Goal: Transaction & Acquisition: Book appointment/travel/reservation

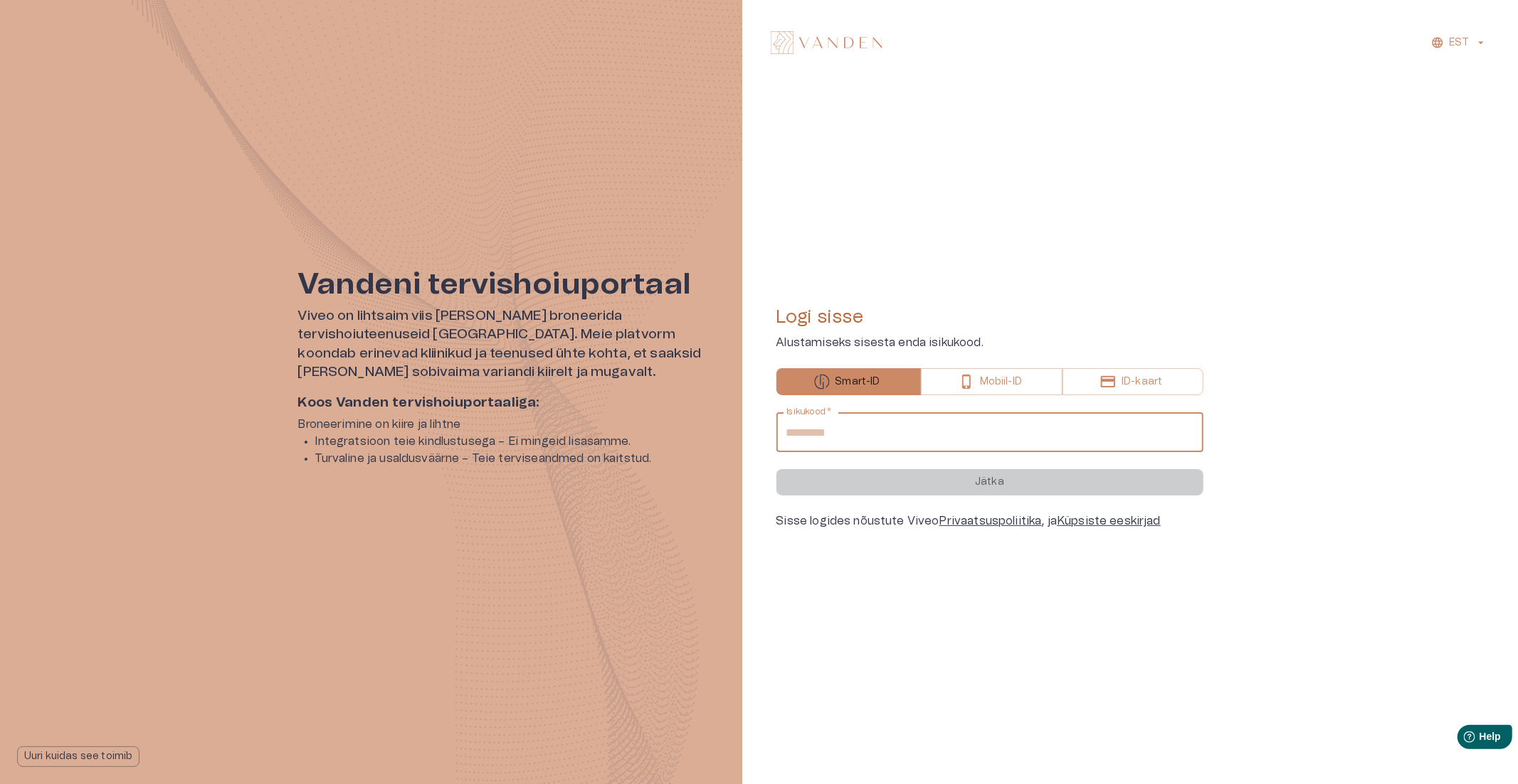
click at [859, 442] on input "Isikukood   *" at bounding box center [990, 433] width 427 height 40
type input "**********"
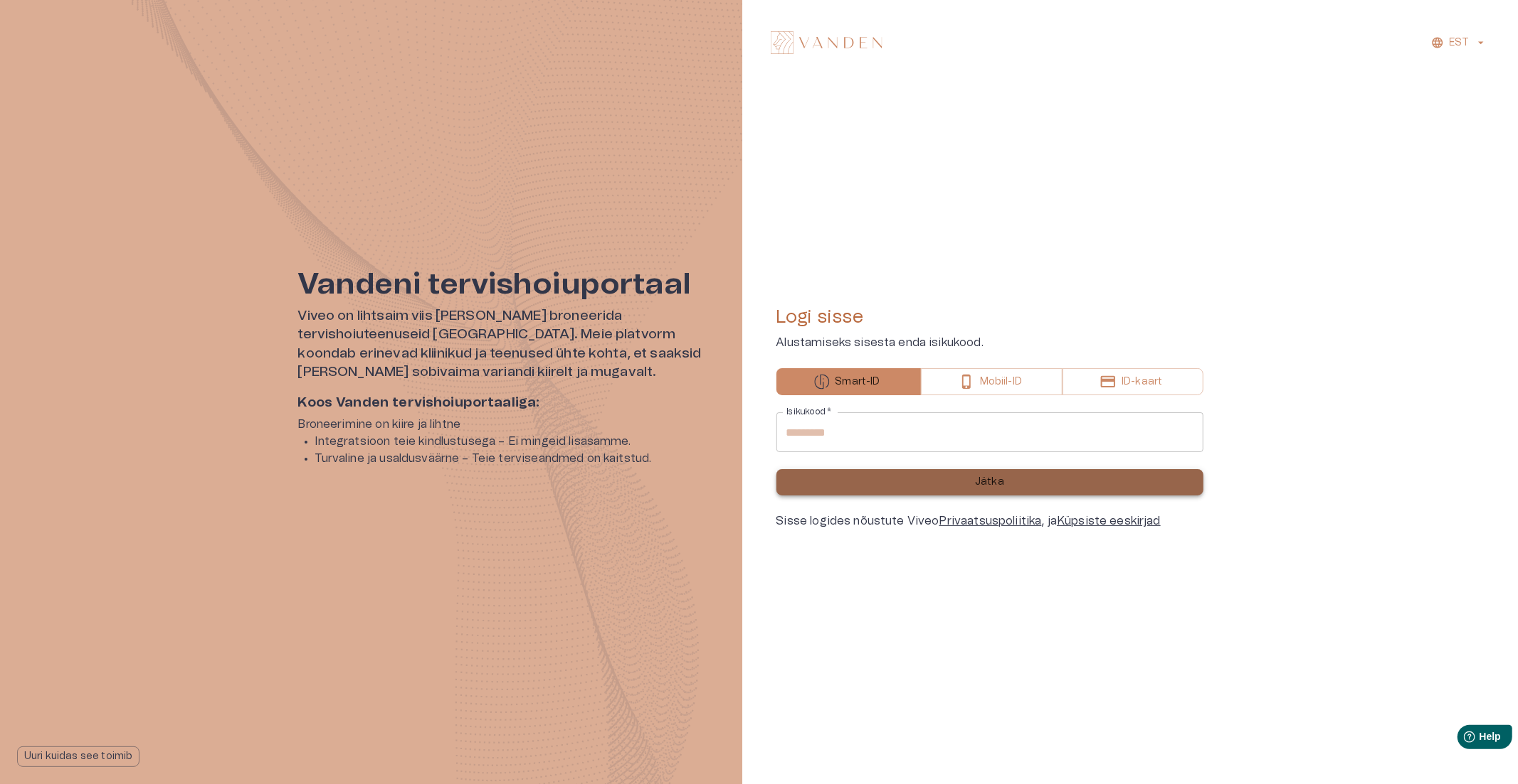
click at [912, 482] on button "Jätka" at bounding box center [990, 482] width 427 height 26
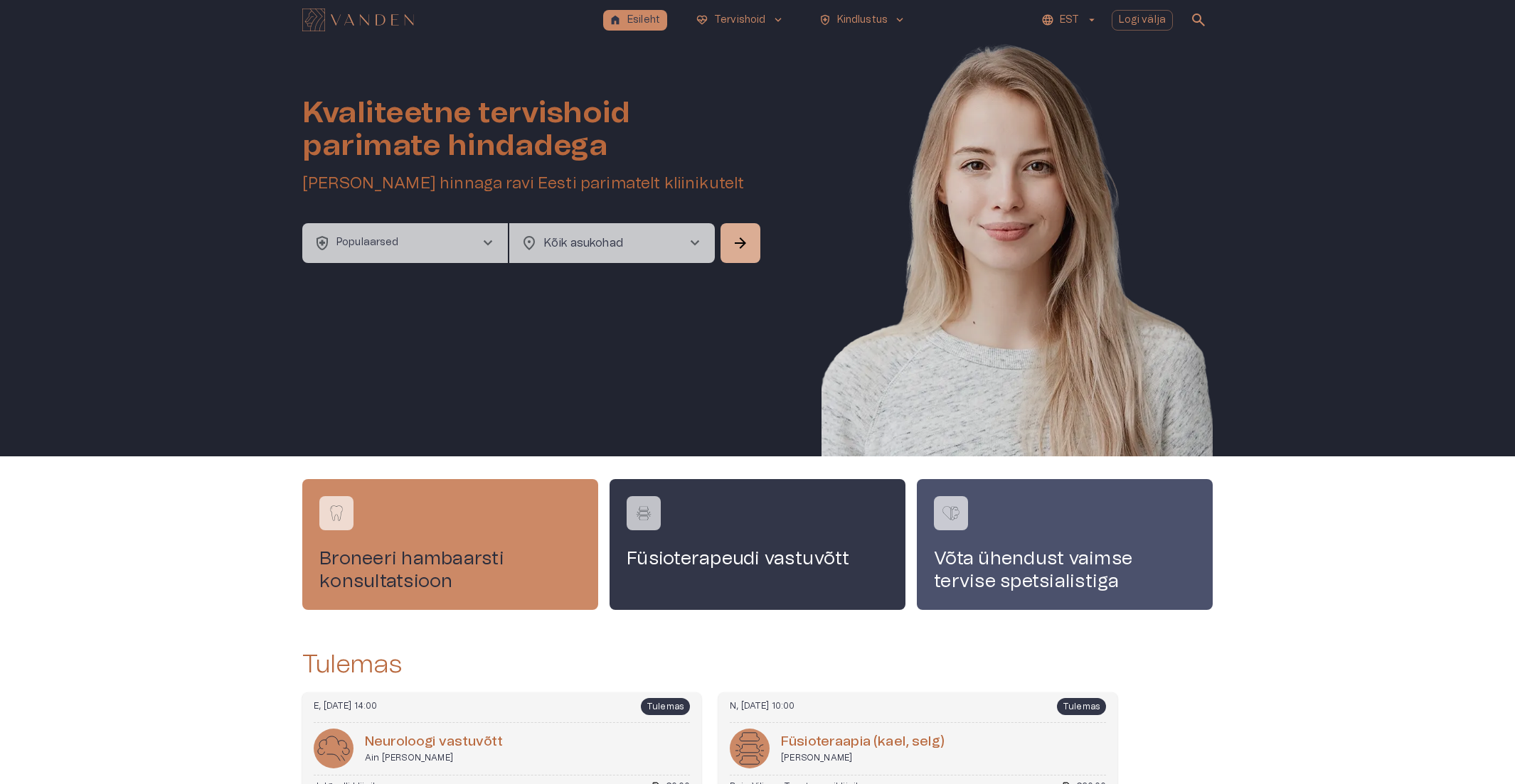
click at [409, 235] on button "health_and_safety Populaarsed chevron_right" at bounding box center [405, 243] width 205 height 40
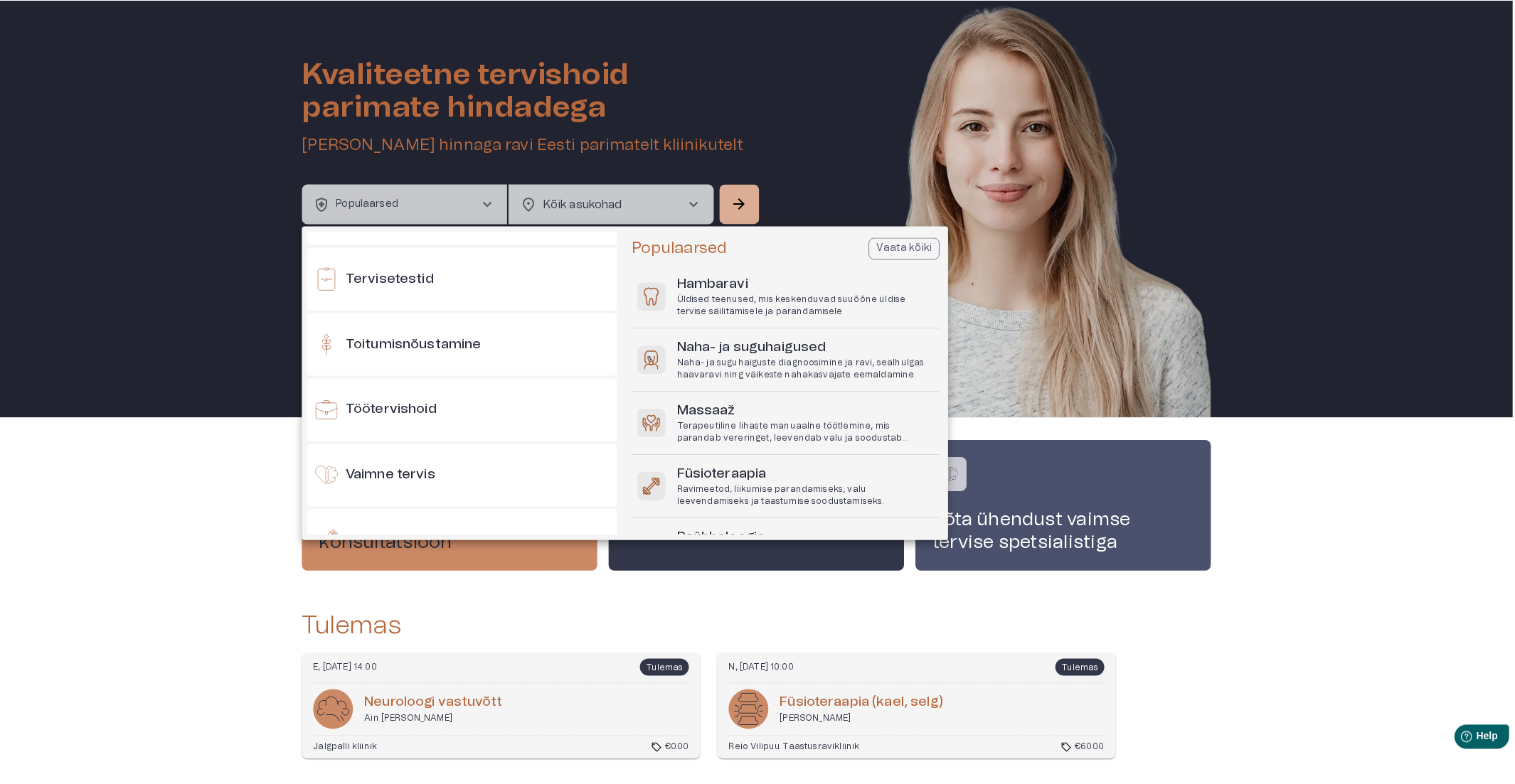
scroll to position [1501, 0]
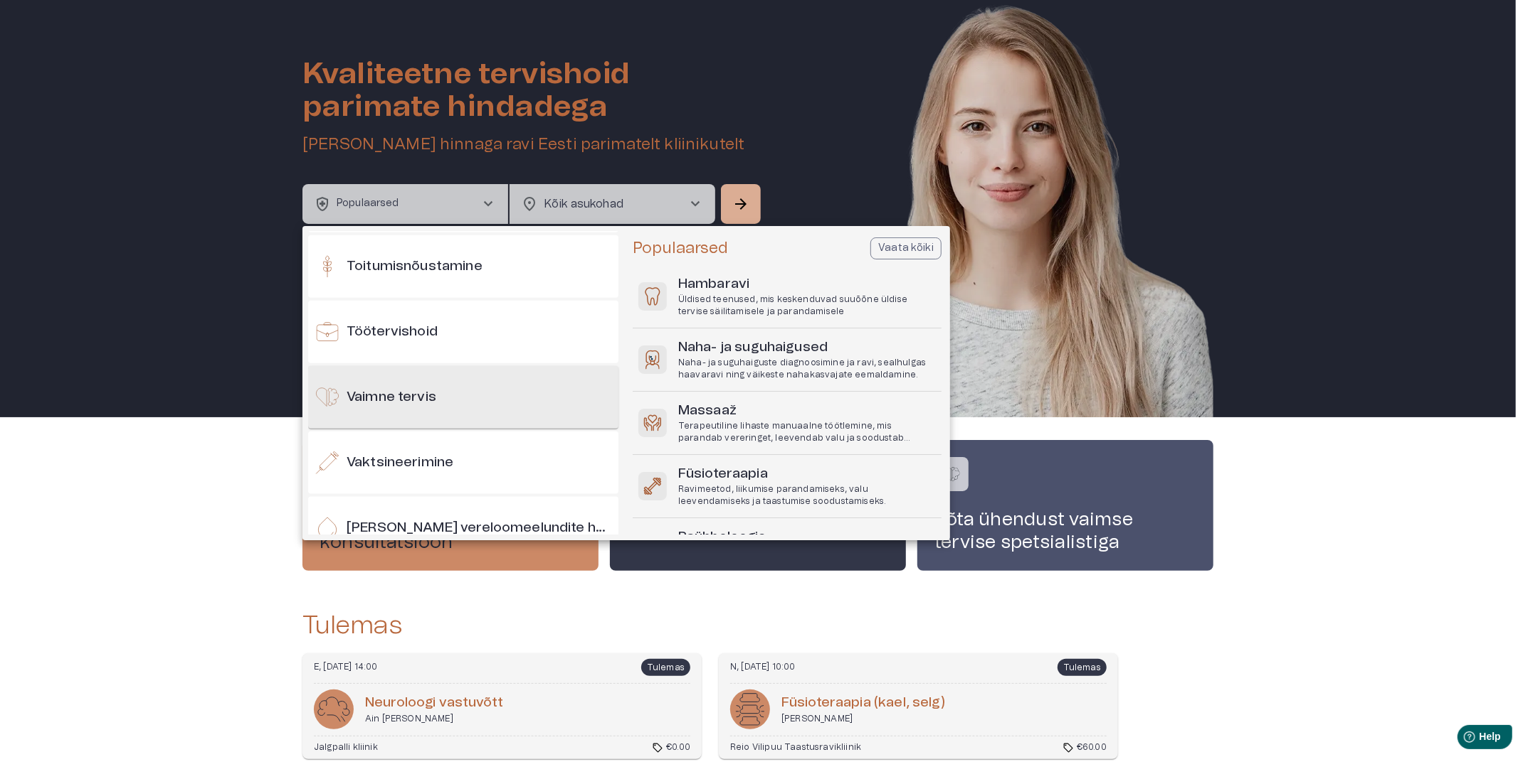
click at [397, 401] on h6 "Vaimne tervis" at bounding box center [391, 397] width 90 height 19
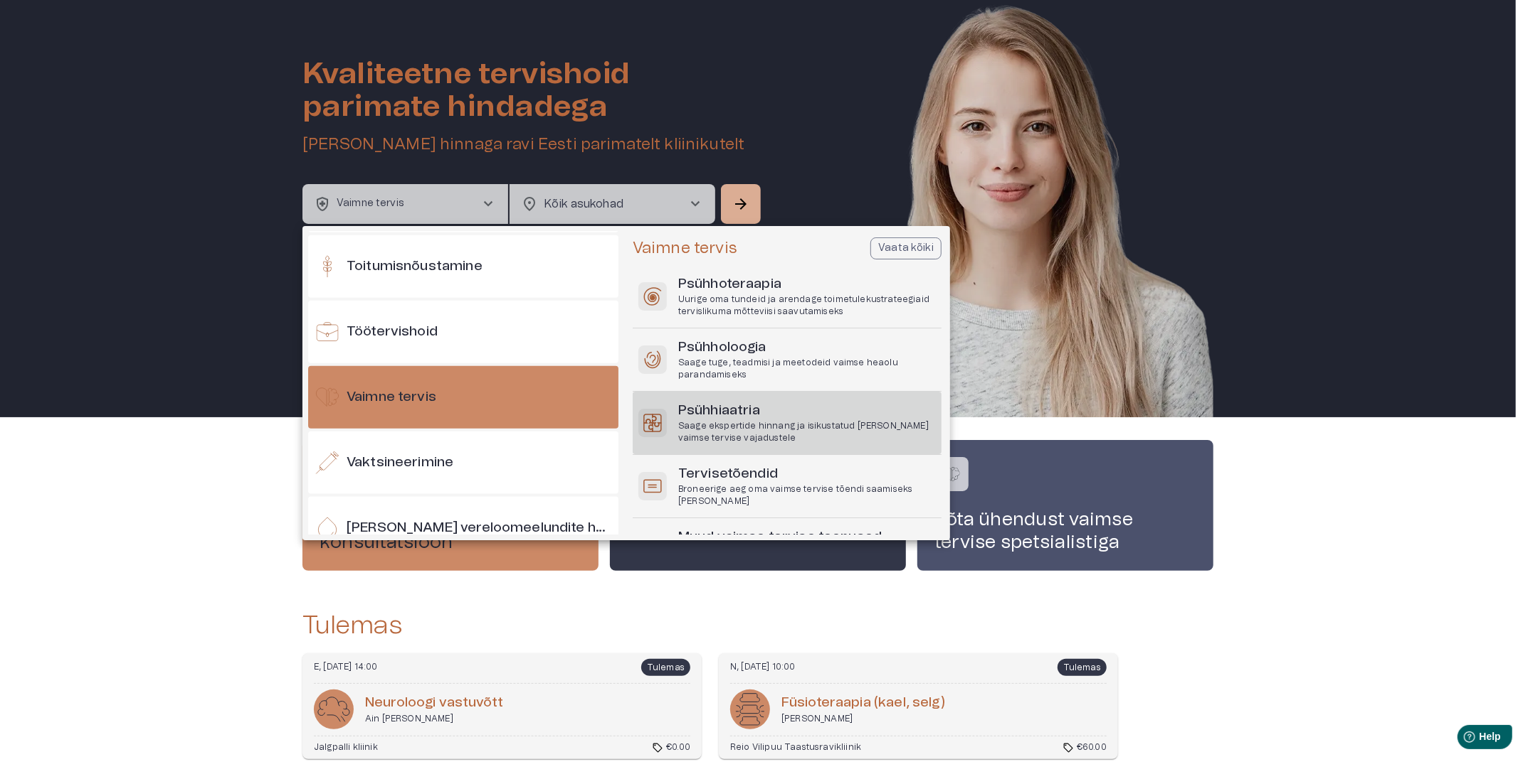
click at [756, 416] on h6 "Psühhiaatria" at bounding box center [807, 411] width 258 height 19
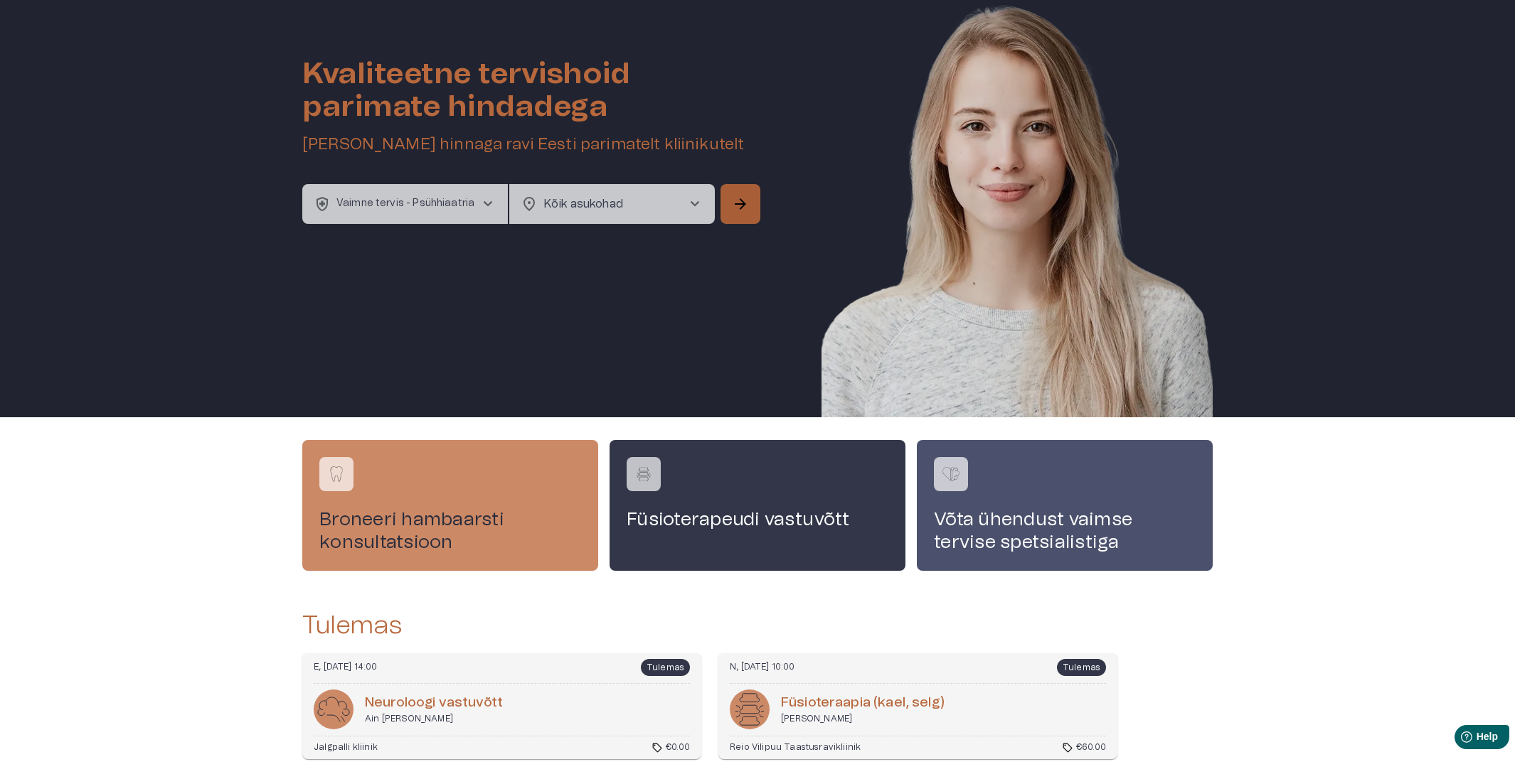
click at [735, 206] on span "arrow_forward" at bounding box center [740, 204] width 17 height 17
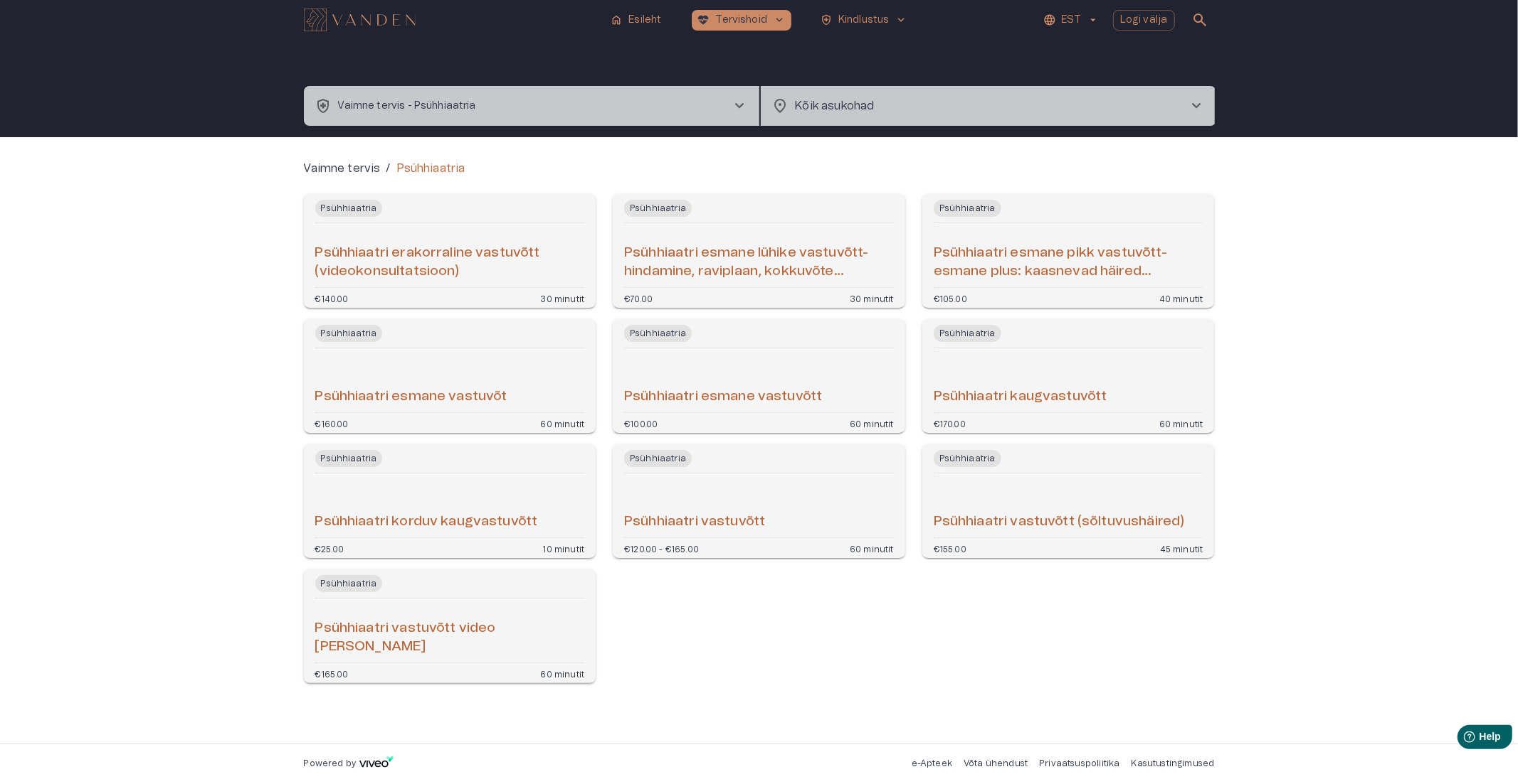
click at [498, 498] on div "Psühhiaatri korduv kaugvastuvõtt" at bounding box center [449, 505] width 270 height 53
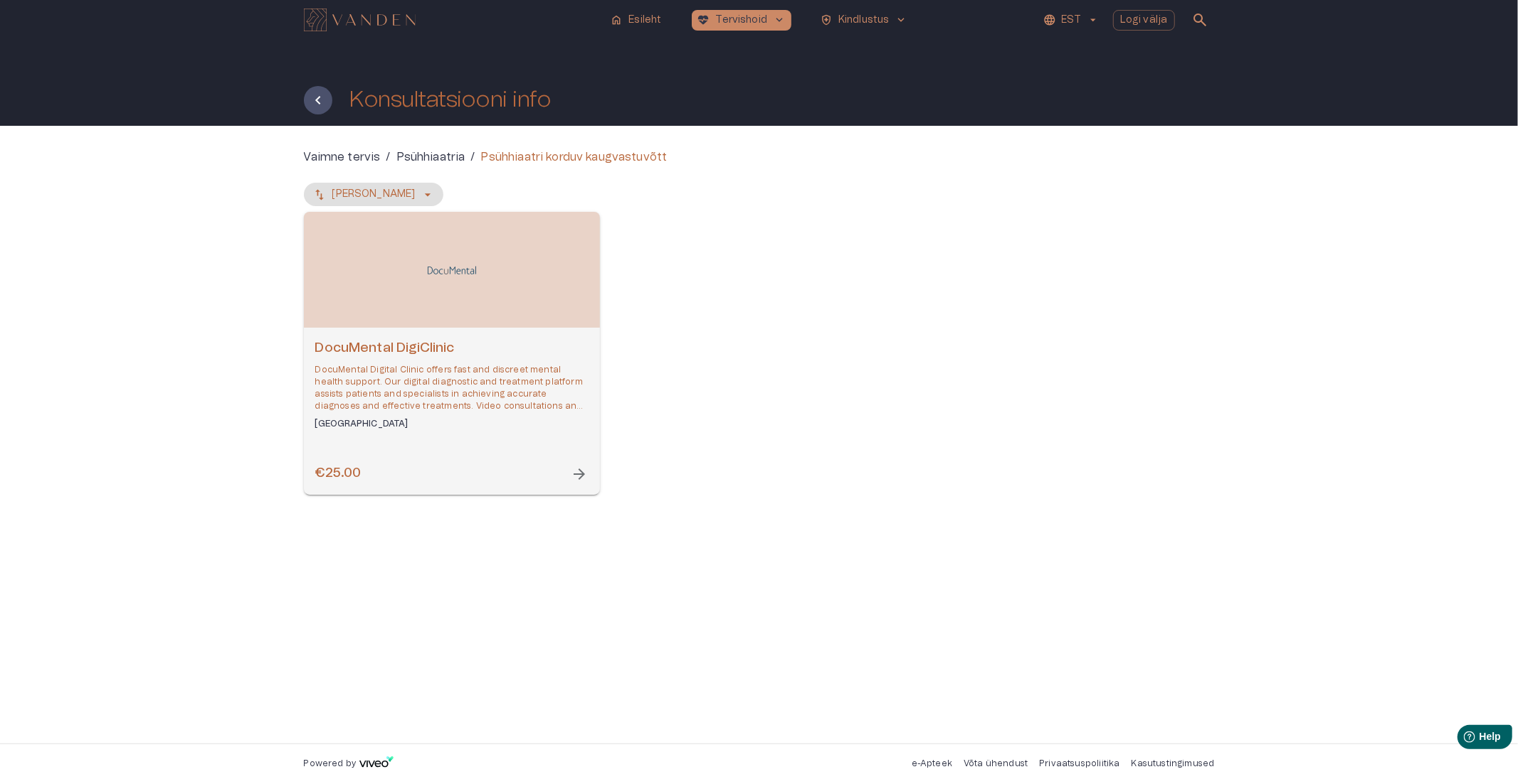
click at [427, 406] on p "DocuMental Digital Clinic offers fast and discreet mental health support. Our d…" at bounding box center [451, 388] width 273 height 49
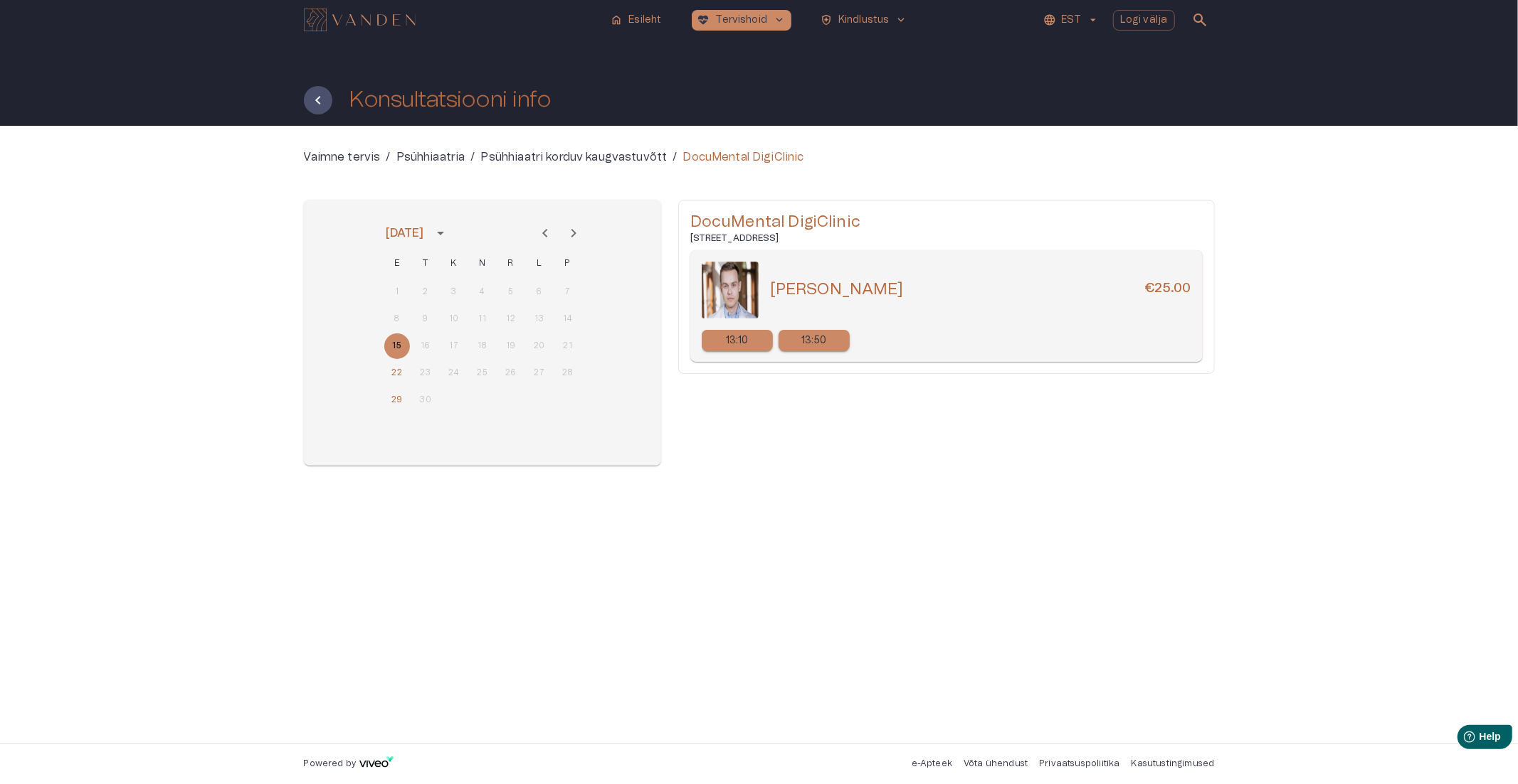
click at [397, 315] on div "8 9 10 11 12 13 14" at bounding box center [482, 319] width 228 height 25
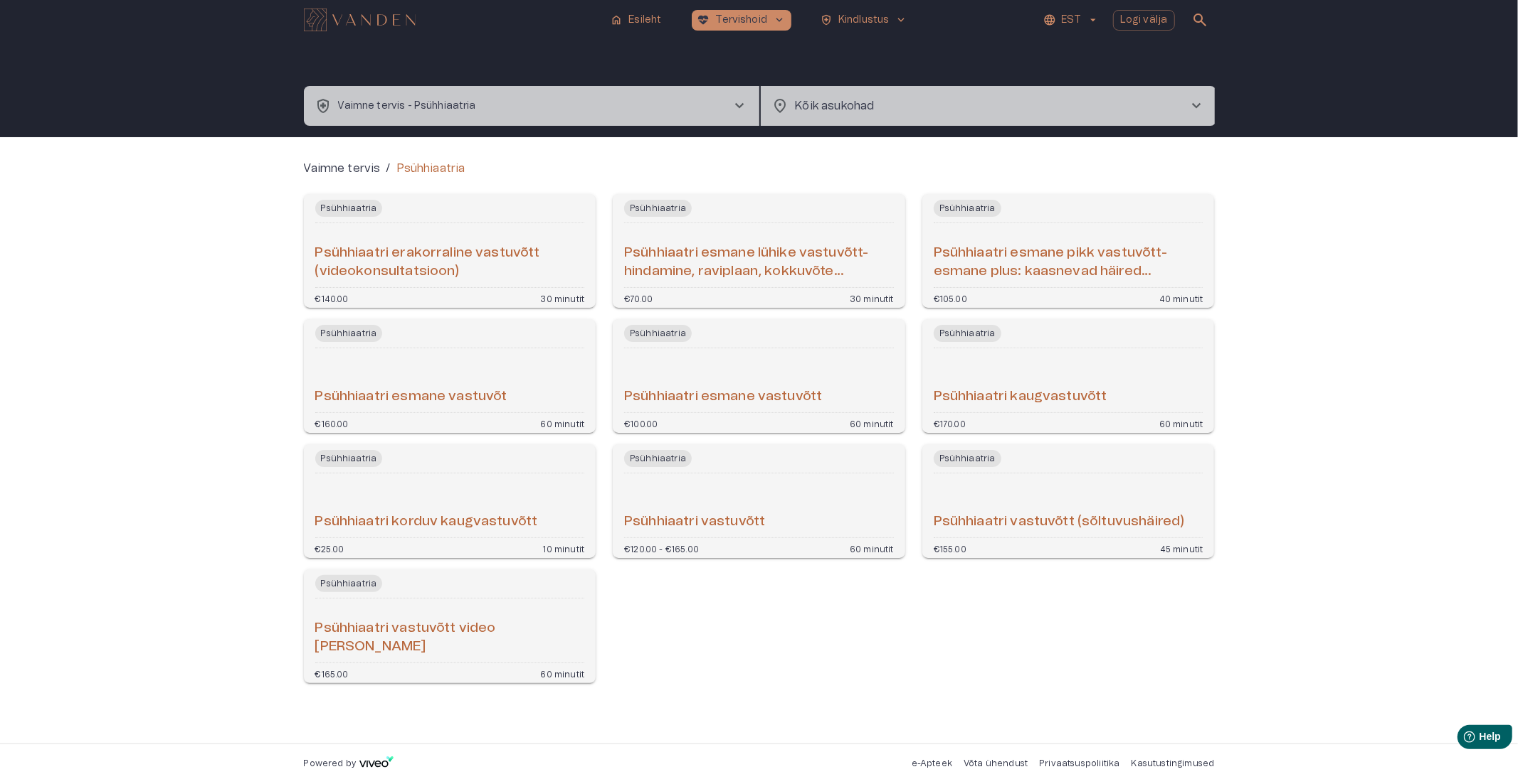
click at [758, 258] on h6 "Psühhiaatri esmane lühike vastuvõtt- hindamine, raviplaan, kokkuvõte (videokons…" at bounding box center [758, 263] width 270 height 38
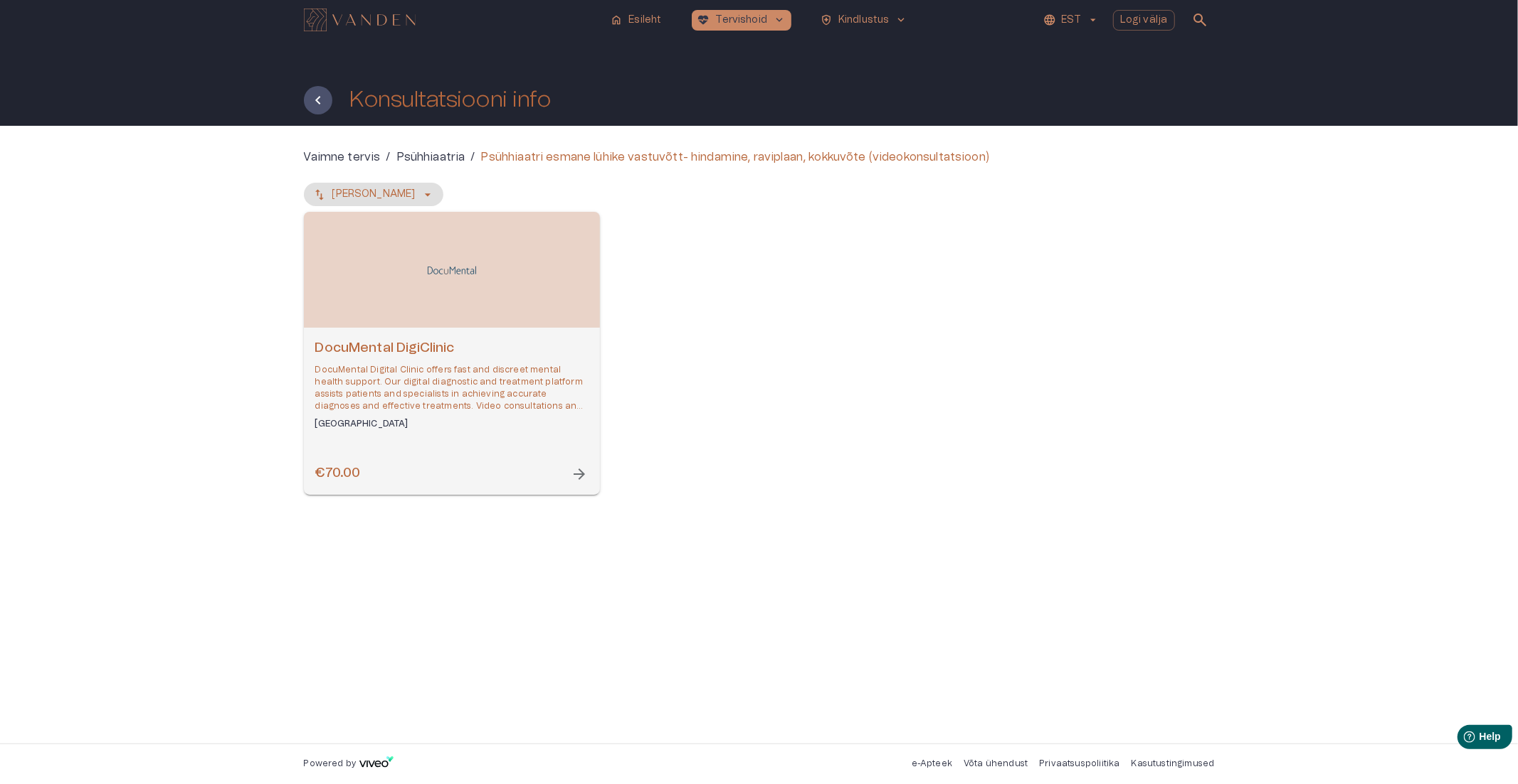
click at [532, 299] on div "Open selected supplier available booking dates" at bounding box center [452, 270] width 296 height 116
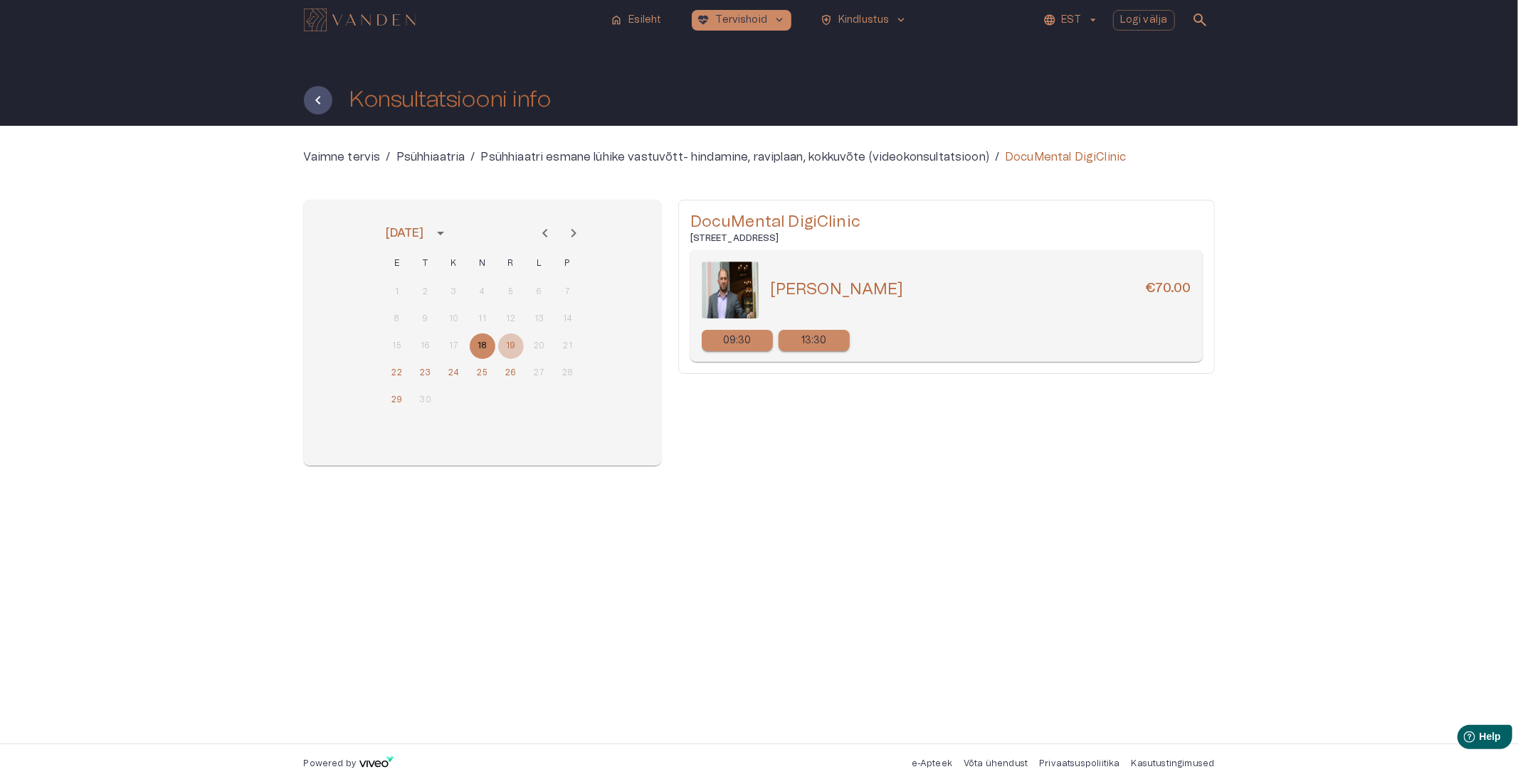
click at [510, 347] on button "19" at bounding box center [511, 347] width 25 height 25
click at [394, 370] on button "22" at bounding box center [397, 373] width 25 height 25
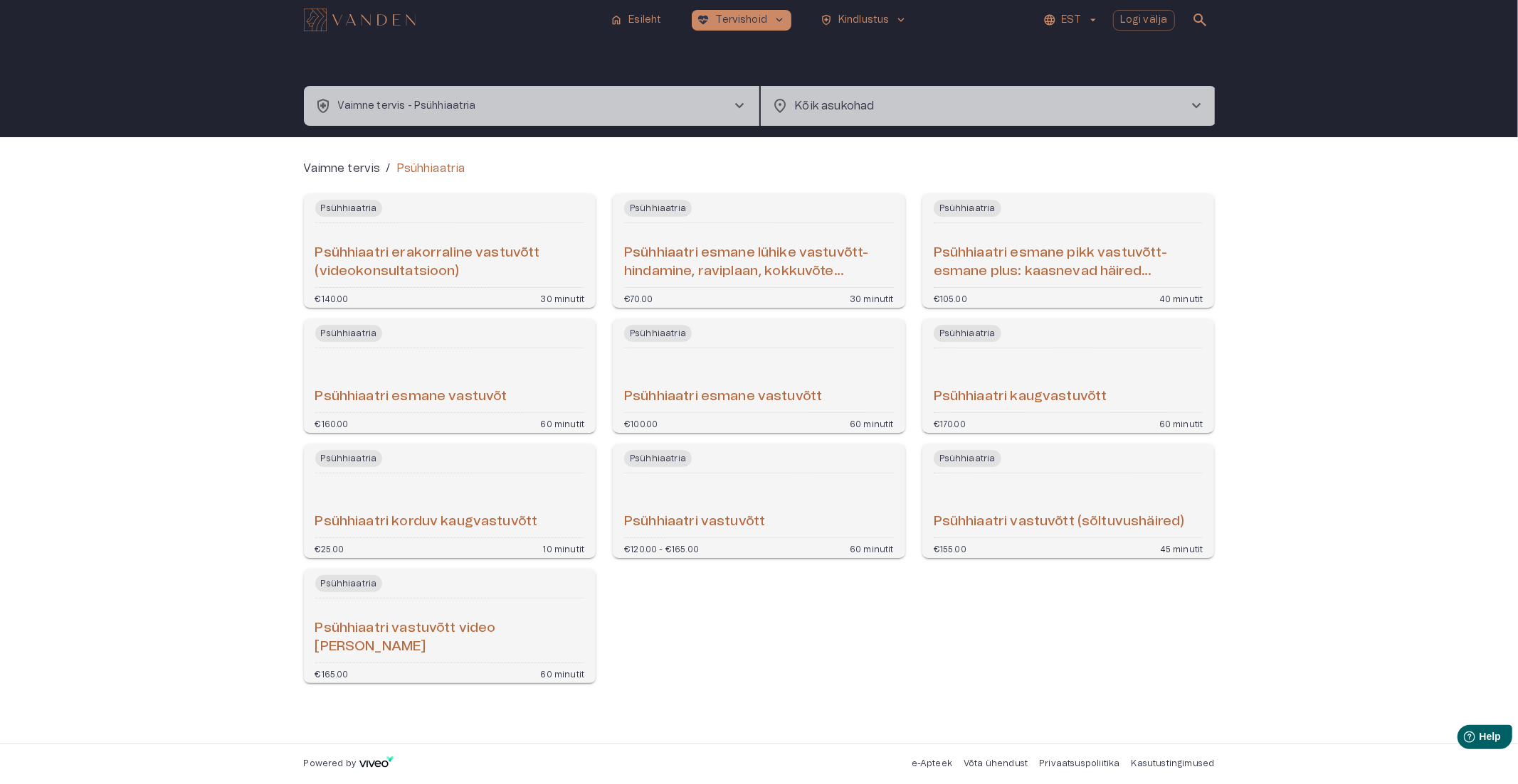
click at [488, 491] on div "Psühhiaatri korduv kaugvastuvõtt" at bounding box center [449, 505] width 270 height 53
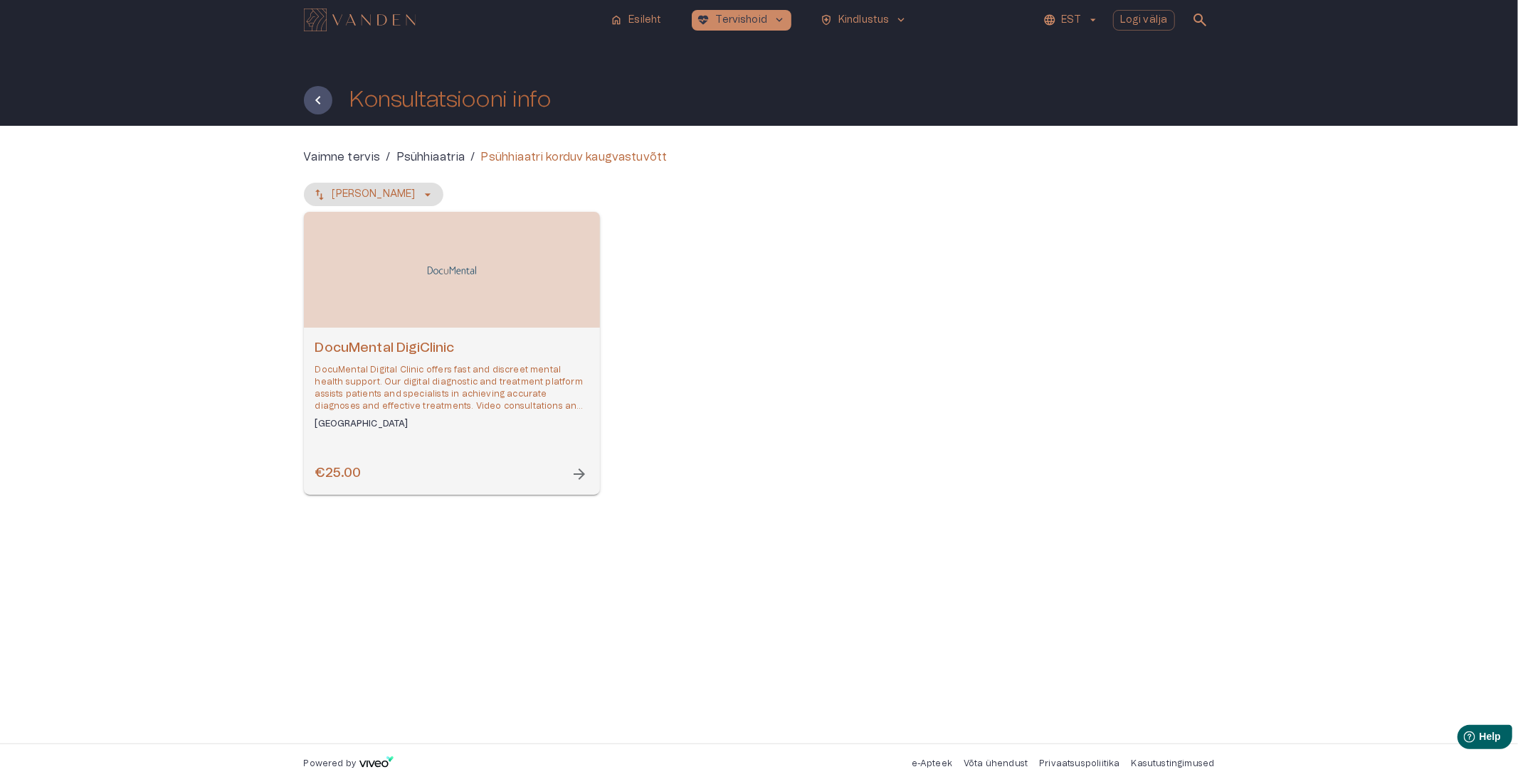
click at [478, 376] on p "DocuMental Digital Clinic offers fast and discreet mental health support. Our d…" at bounding box center [451, 388] width 273 height 49
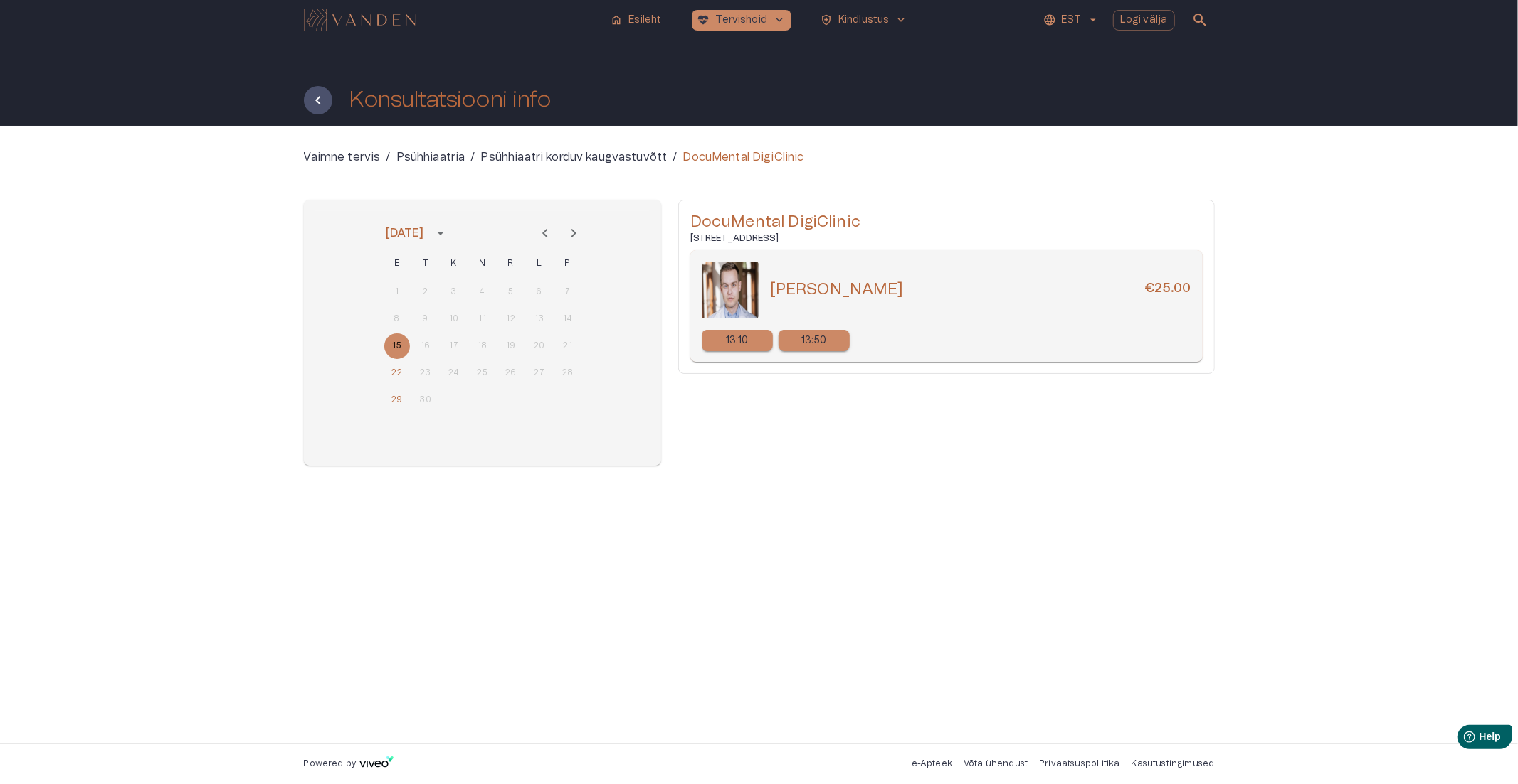
drag, startPoint x: 684, startPoint y: 235, endPoint x: 851, endPoint y: 240, distance: 167.1
click at [851, 240] on div "DocuMental DigiClinic [STREET_ADDRESS][PERSON_NAME] €25.00 13:10 13:50" at bounding box center [946, 287] width 537 height 174
copy h6 "[STREET_ADDRESS]"
click at [813, 240] on h6 "[STREET_ADDRESS]" at bounding box center [946, 238] width 512 height 12
drag, startPoint x: 690, startPoint y: 235, endPoint x: 769, endPoint y: 237, distance: 79.0
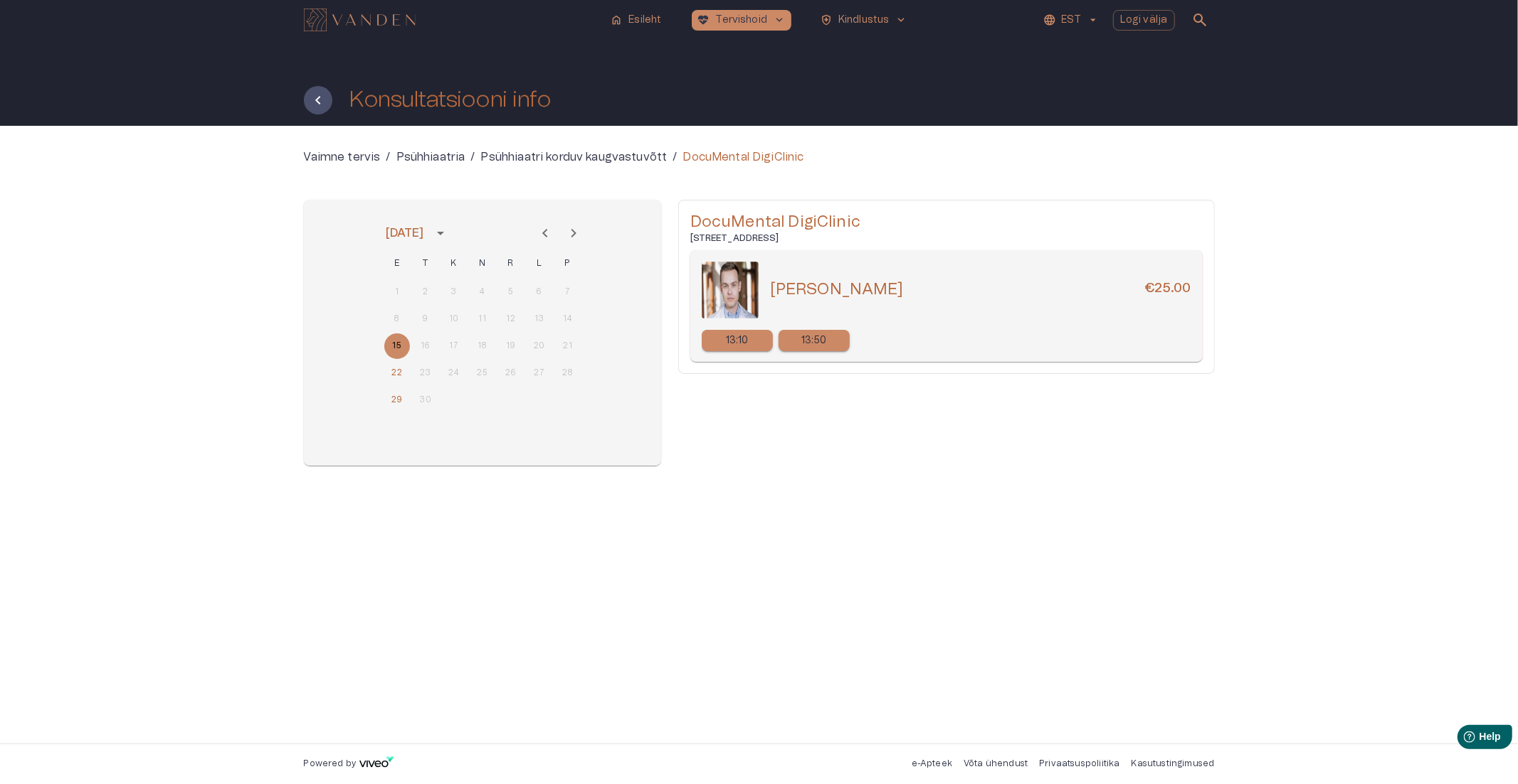
click at [769, 237] on h6 "[STREET_ADDRESS]" at bounding box center [946, 238] width 512 height 12
copy h6 "Tiigi tn 61b Tartu Ta"
click at [782, 237] on h6 "[STREET_ADDRESS]" at bounding box center [946, 238] width 512 height 12
click at [307, 94] on button "Tagasi" at bounding box center [318, 100] width 28 height 28
